Goal: Information Seeking & Learning: Check status

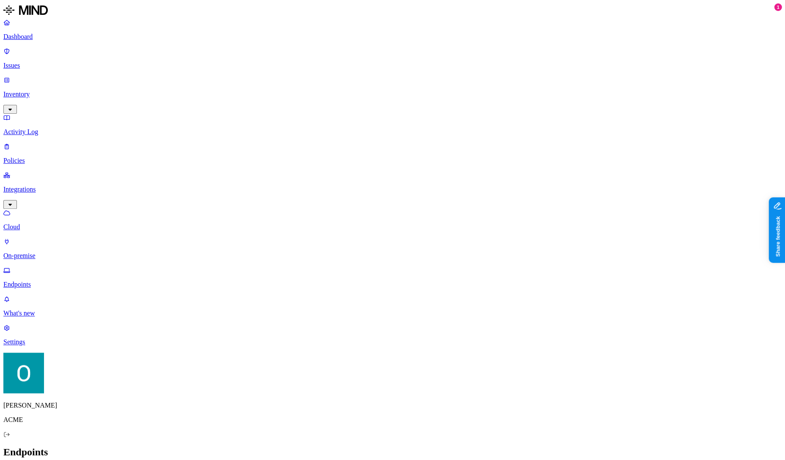
scroll to position [0, 8]
click at [62, 220] on nav "Dashboard Issues Inventory Activity Log Policies Integrations Cloud On-premise …" at bounding box center [392, 183] width 779 height 328
click at [35, 157] on p "Policies" at bounding box center [392, 161] width 779 height 8
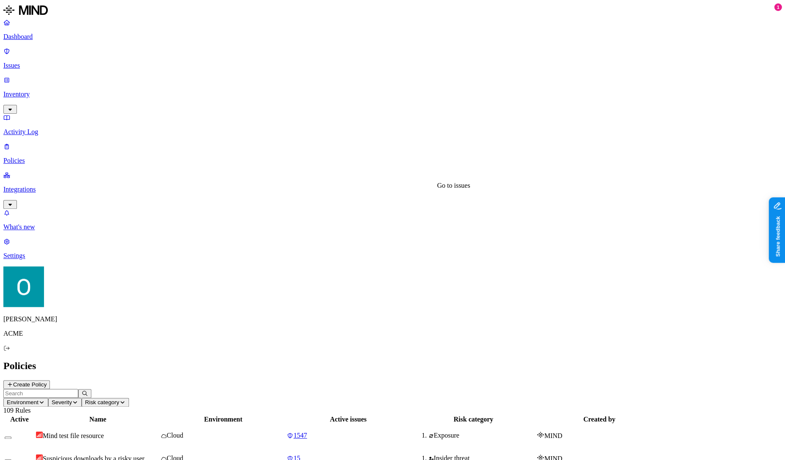
click at [440, 183] on div "Go to issues Go to issues" at bounding box center [453, 186] width 33 height 8
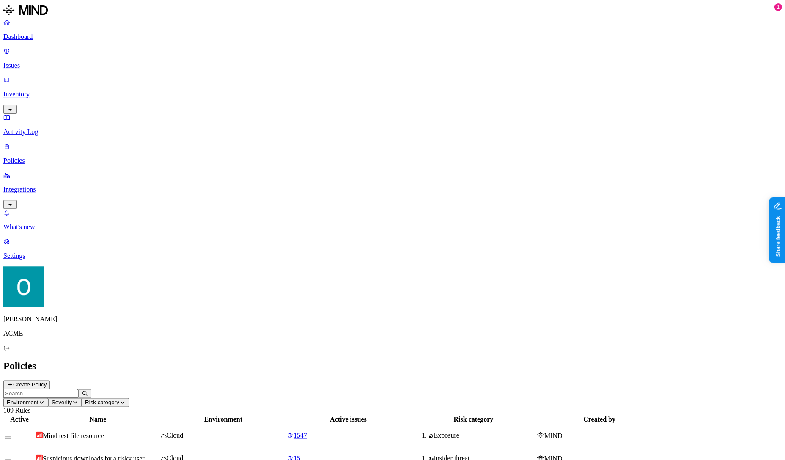
click at [34, 62] on p "Issues" at bounding box center [392, 66] width 779 height 8
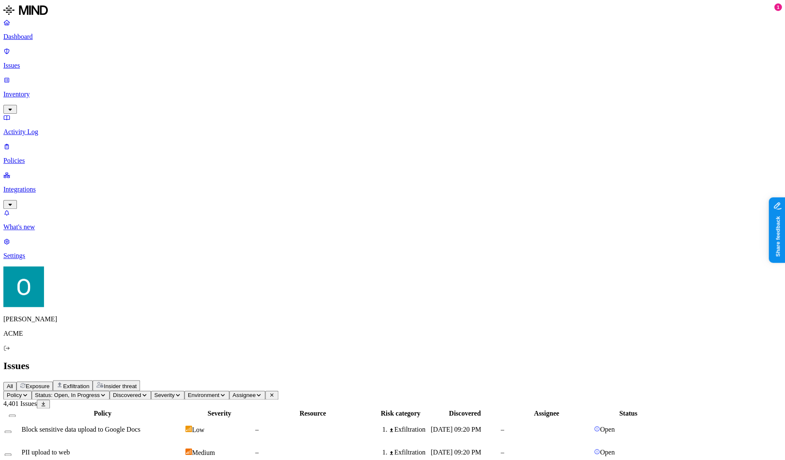
click at [498, 391] on header "Policy Status: Open, In Progress Discovered Severity Environment Assignee 4,401…" at bounding box center [392, 400] width 779 height 18
